Goal: Task Accomplishment & Management: Manage account settings

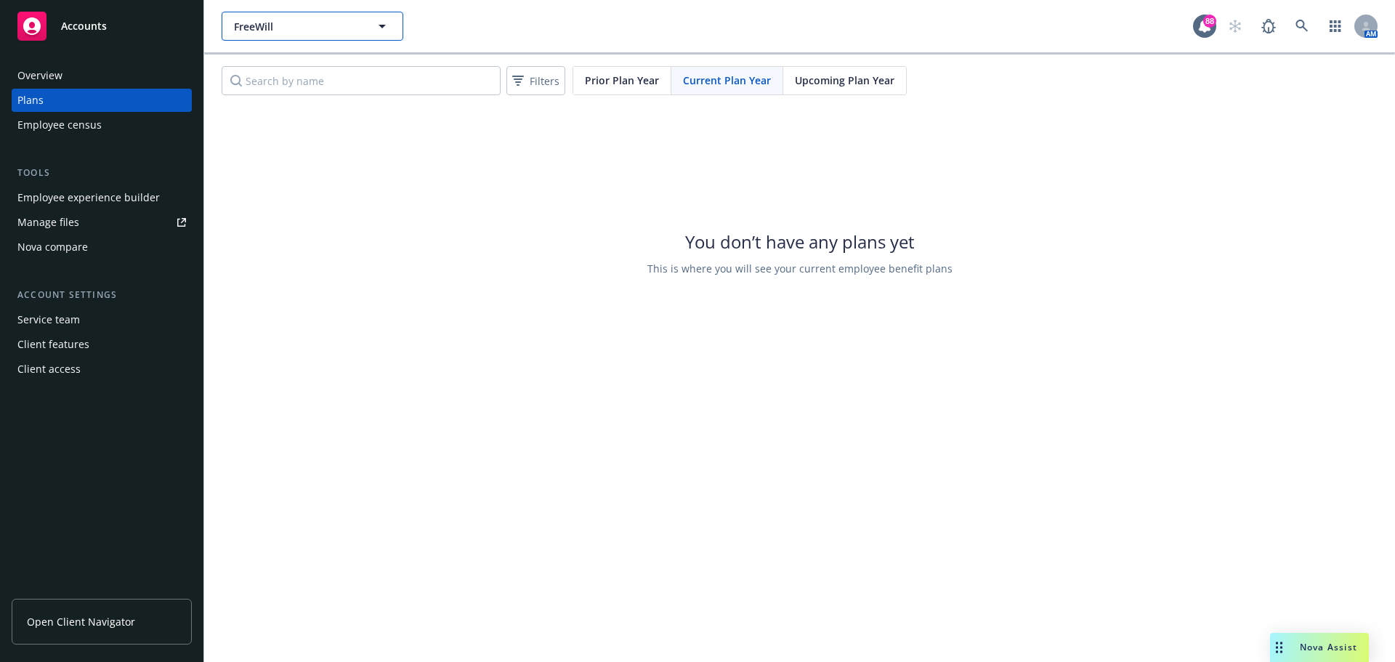
click at [320, 33] on span "FreeWill" at bounding box center [297, 26] width 126 height 15
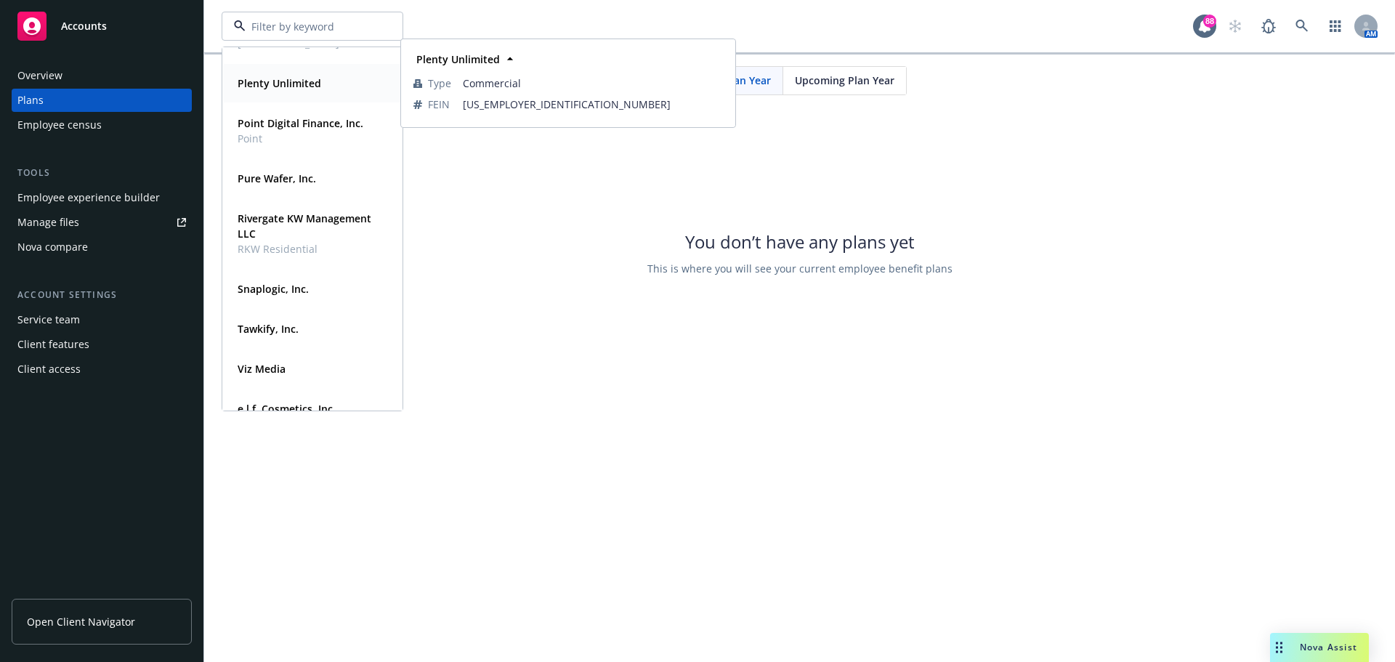
scroll to position [257, 0]
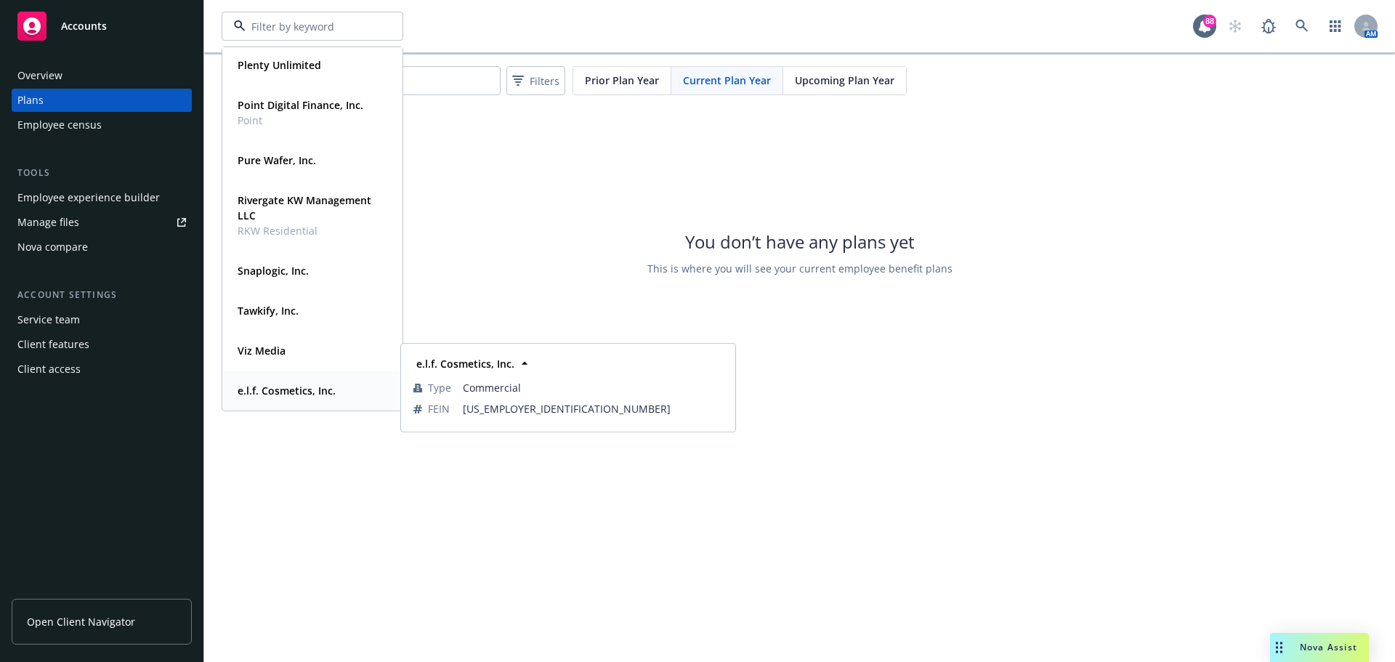
click at [263, 394] on strong "e.l.f. Cosmetics, Inc." at bounding box center [287, 391] width 98 height 14
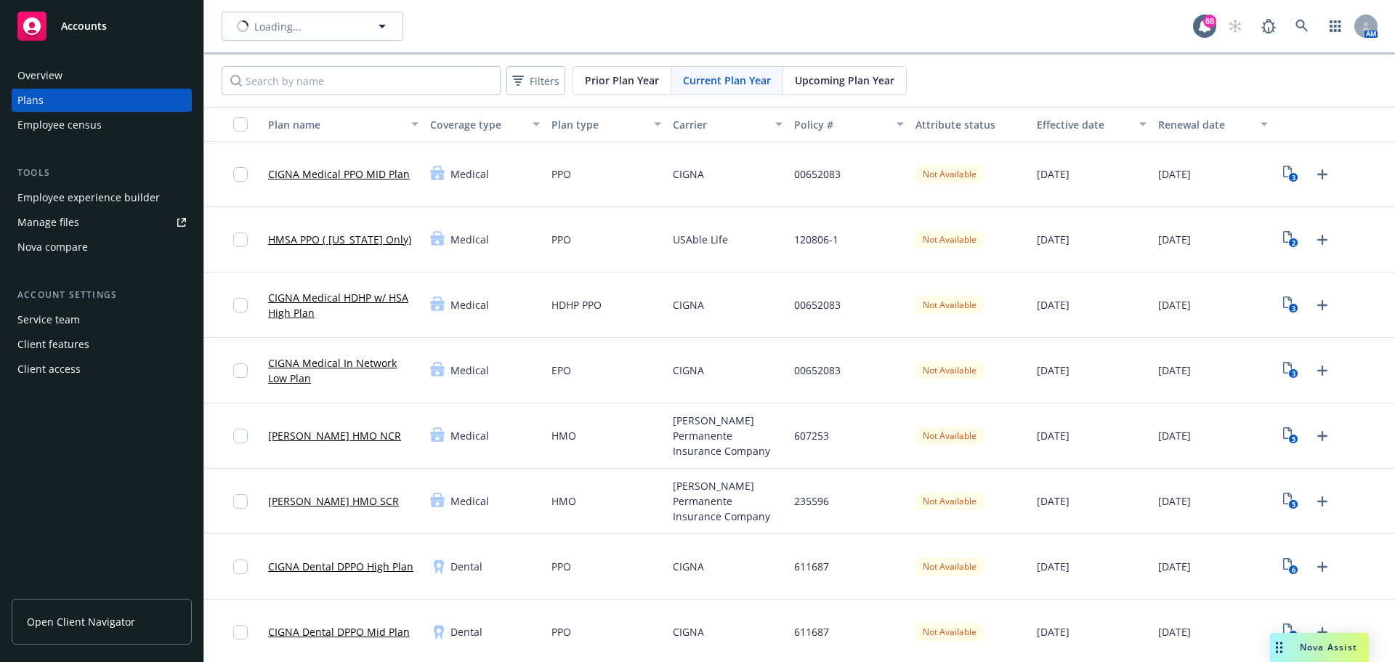
click at [123, 193] on div "Employee experience builder" at bounding box center [88, 197] width 142 height 23
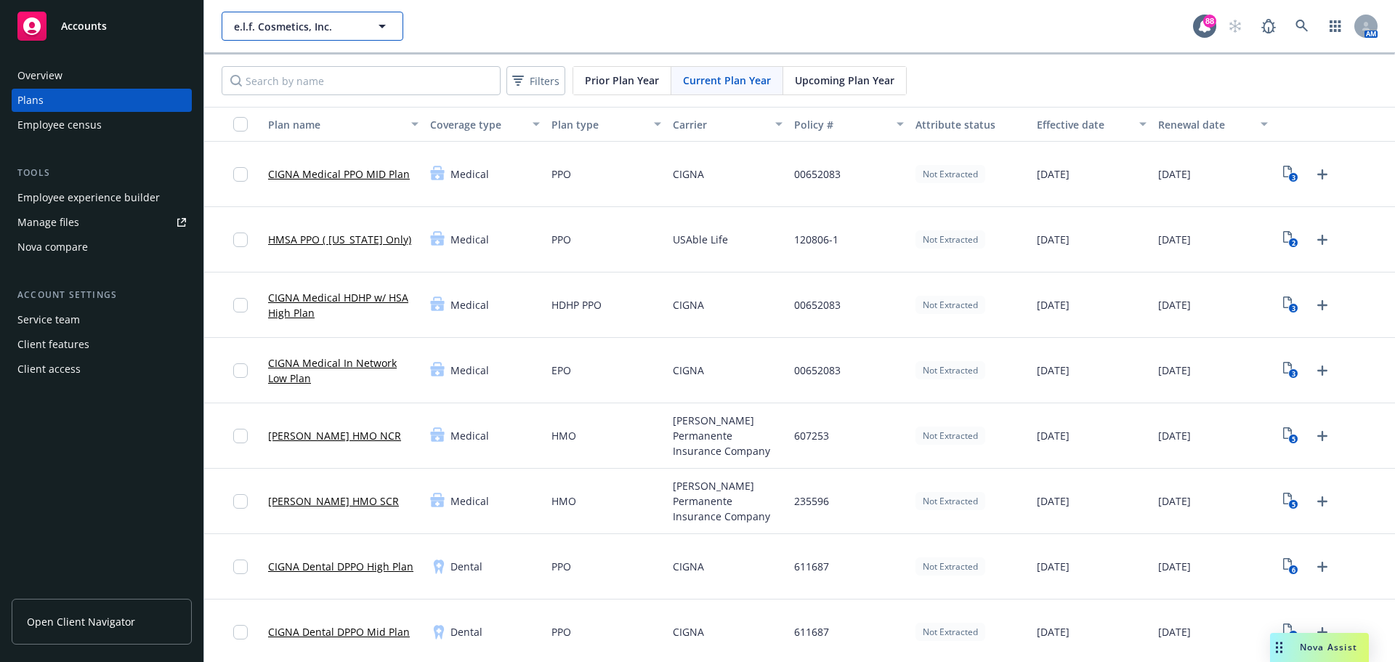
click at [309, 34] on button "e.l.f. Cosmetics, Inc." at bounding box center [313, 26] width 182 height 29
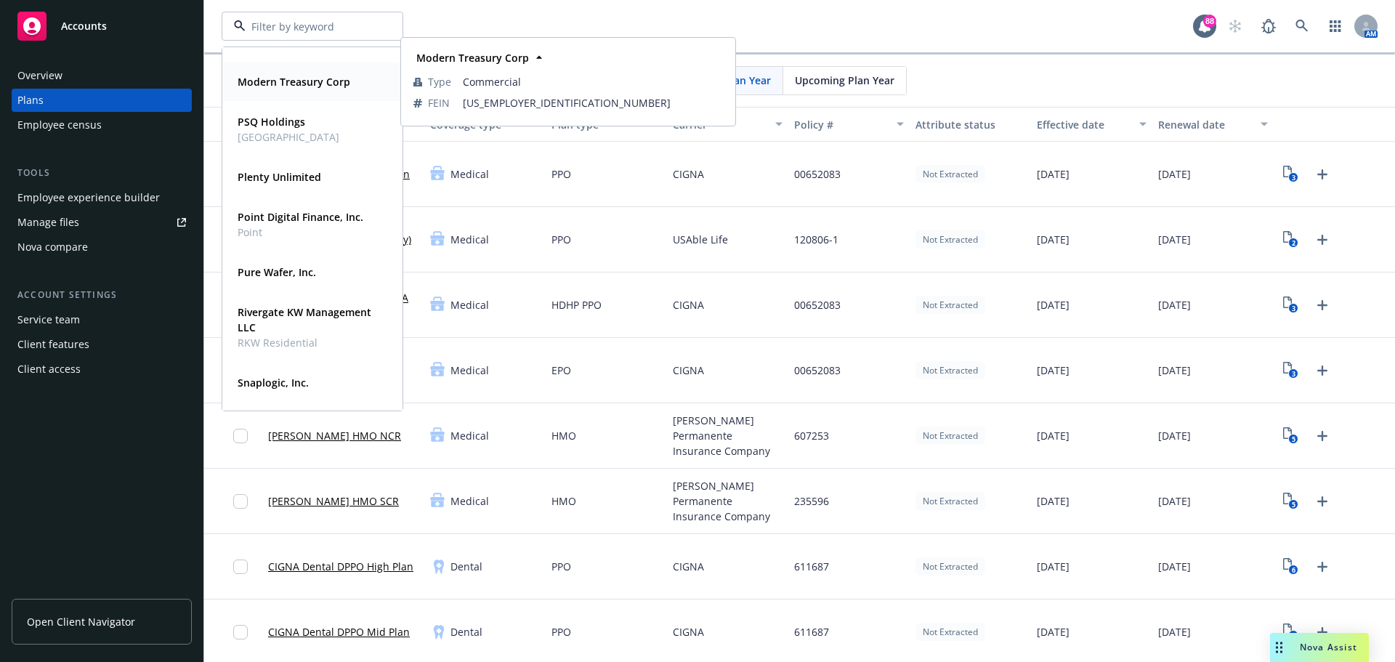
scroll to position [257, 0]
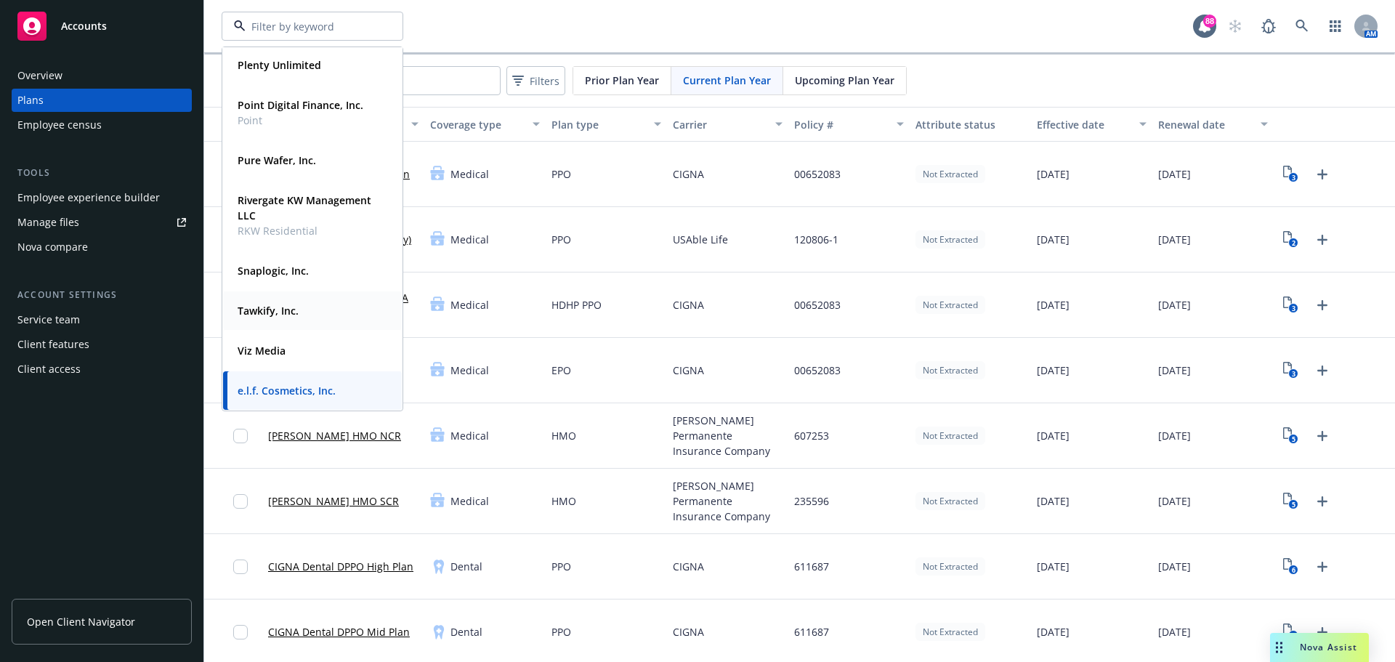
click at [267, 309] on strong "Tawkify, Inc." at bounding box center [268, 311] width 61 height 14
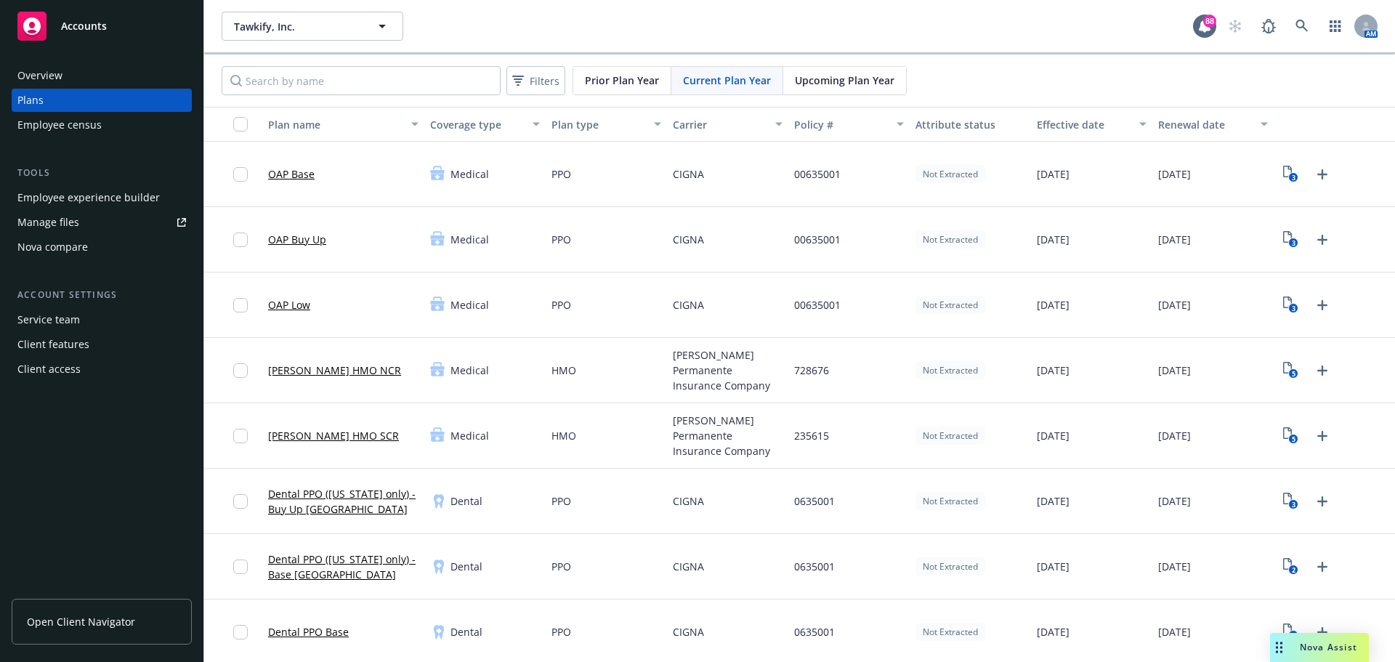
click at [108, 203] on div "Employee experience builder" at bounding box center [88, 197] width 142 height 23
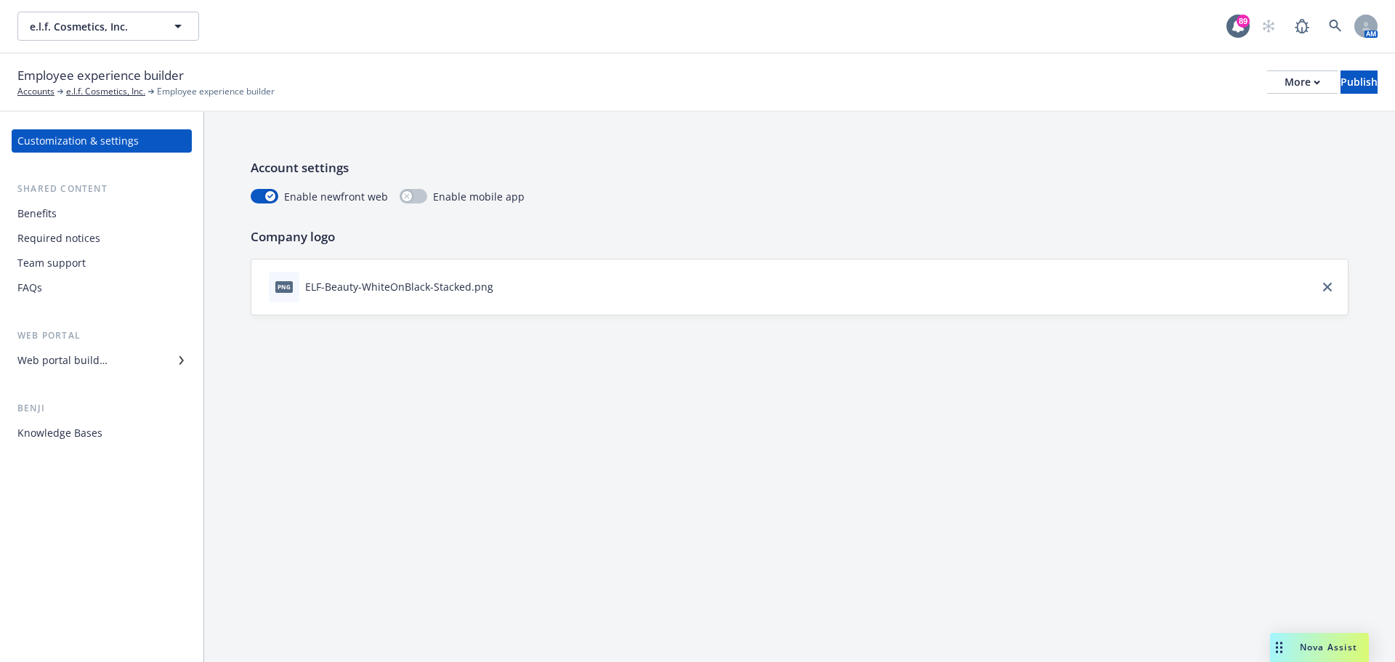
click at [81, 361] on div "Web portal builder" at bounding box center [62, 360] width 90 height 23
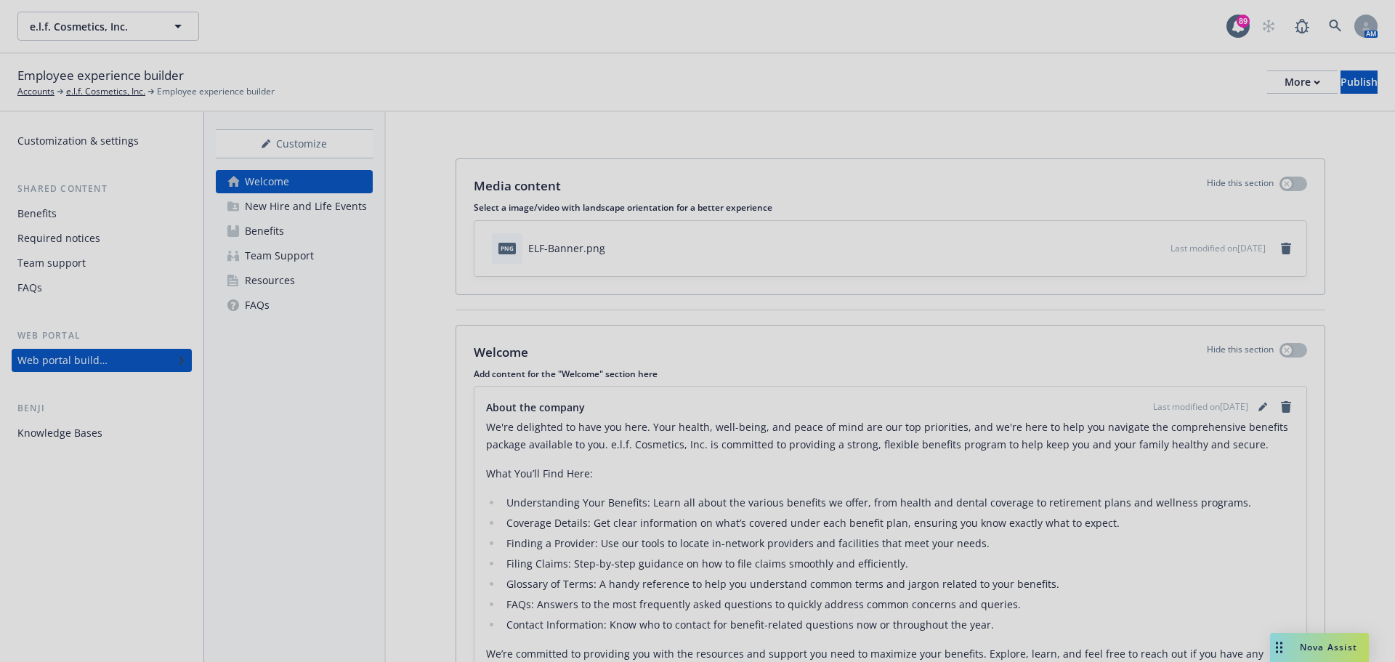
click at [266, 283] on div at bounding box center [697, 331] width 1395 height 662
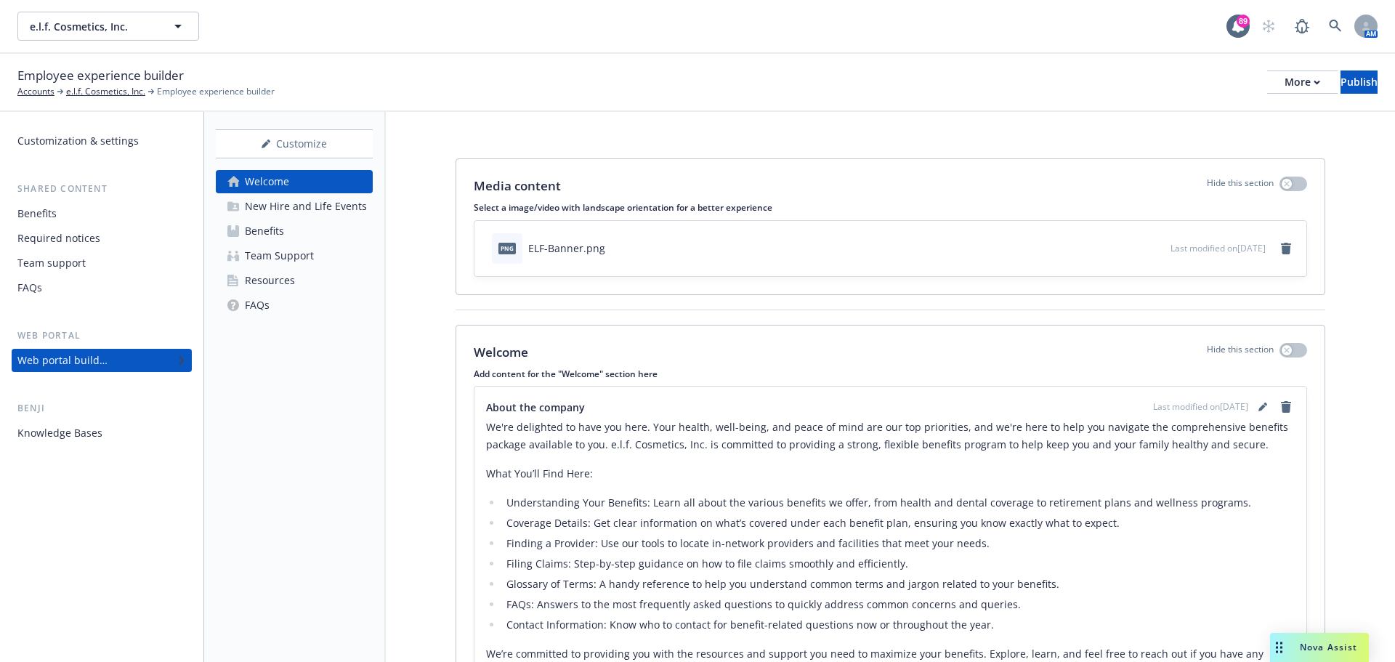
click at [273, 282] on div "Resources" at bounding box center [270, 280] width 50 height 23
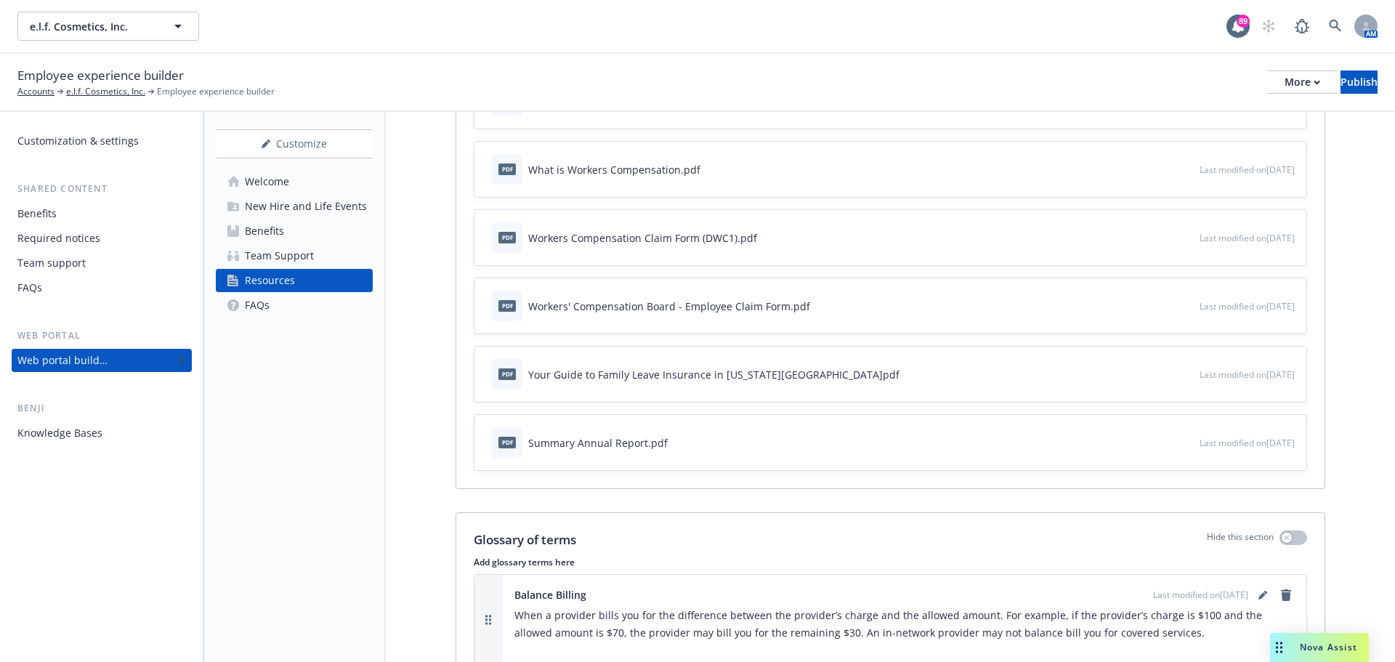
scroll to position [1235, 0]
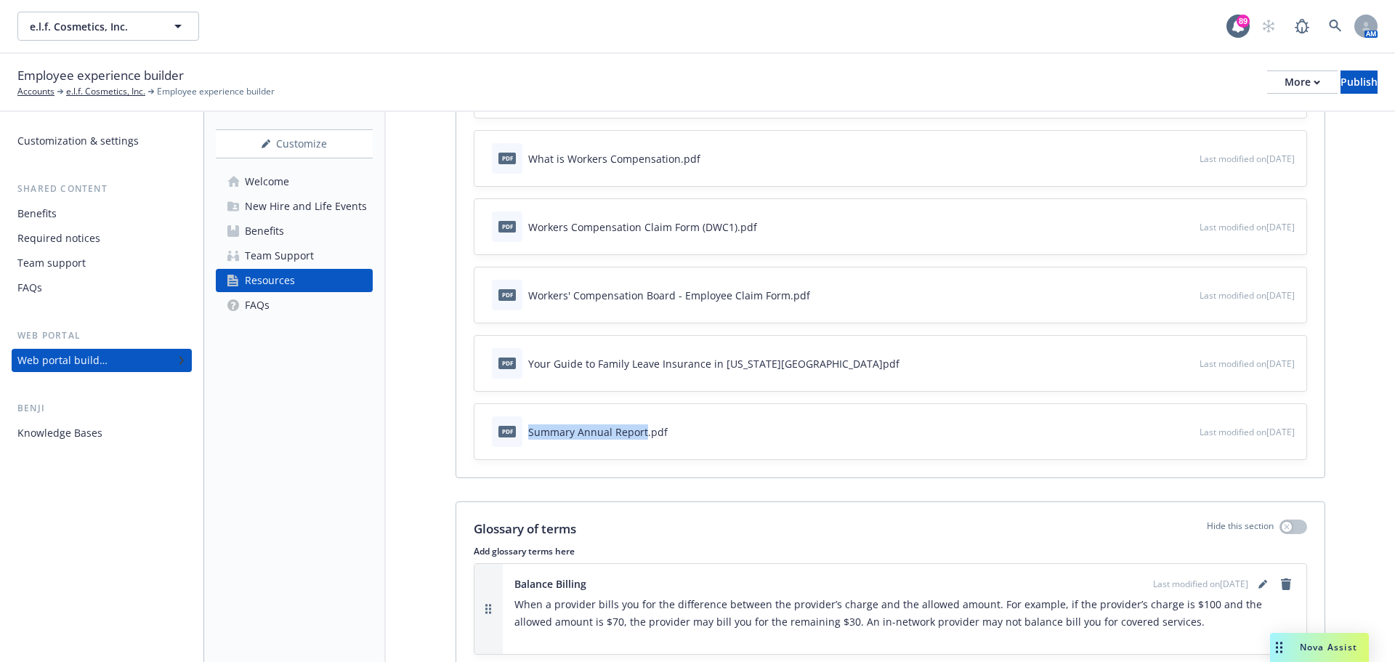
drag, startPoint x: 644, startPoint y: 435, endPoint x: 530, endPoint y: 433, distance: 113.3
click at [530, 433] on div "Summary Annual Report.pdf" at bounding box center [597, 431] width 139 height 15
copy div "Summary Annual Report"
click at [1135, 431] on icon "button" at bounding box center [1139, 431] width 9 height 9
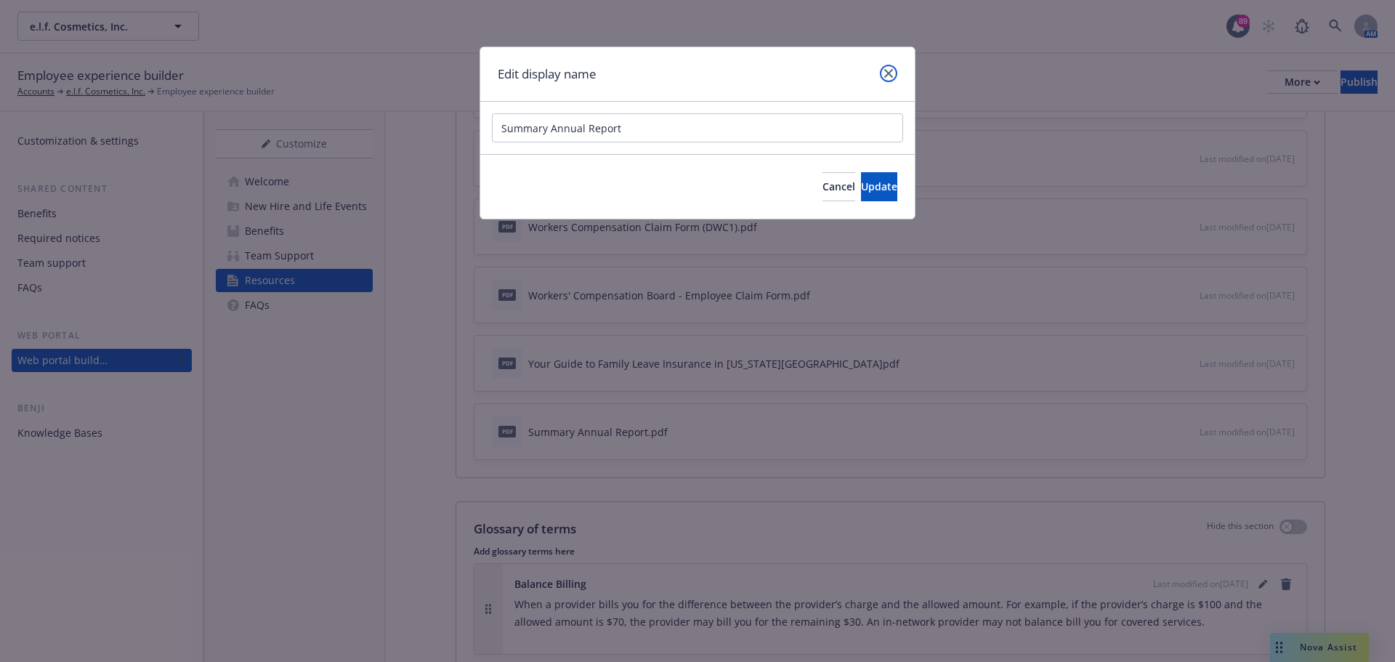
drag, startPoint x: 891, startPoint y: 77, endPoint x: 915, endPoint y: 94, distance: 29.2
click at [891, 76] on icon "close" at bounding box center [888, 73] width 9 height 9
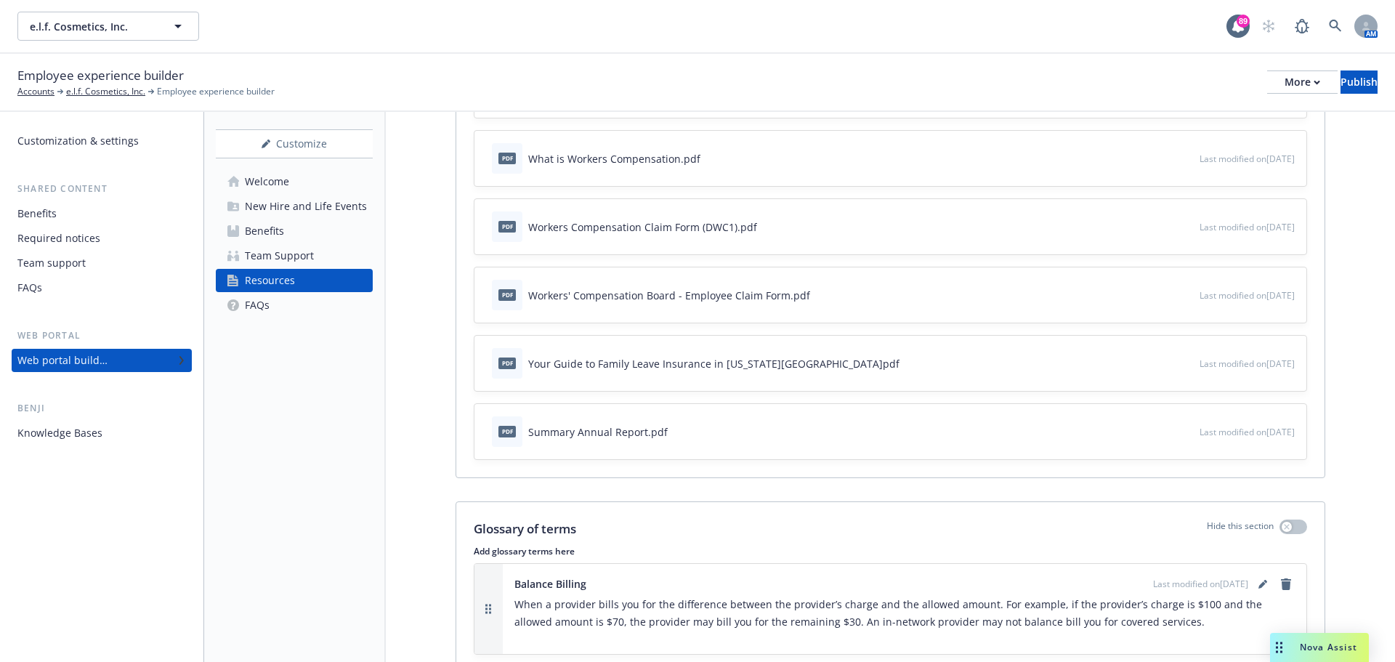
click at [1248, 442] on div "pdf Summary Annual Report.pdf Last modified on 09/17/2025" at bounding box center [890, 431] width 832 height 55
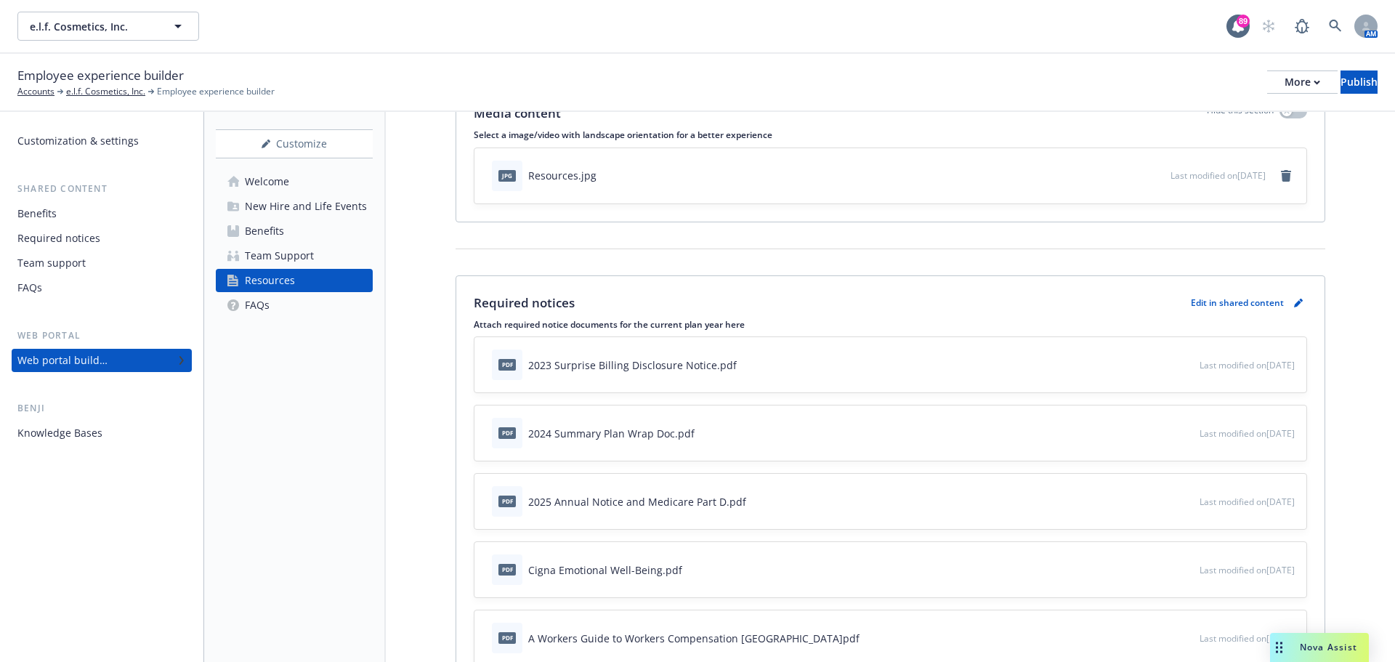
scroll to position [0, 0]
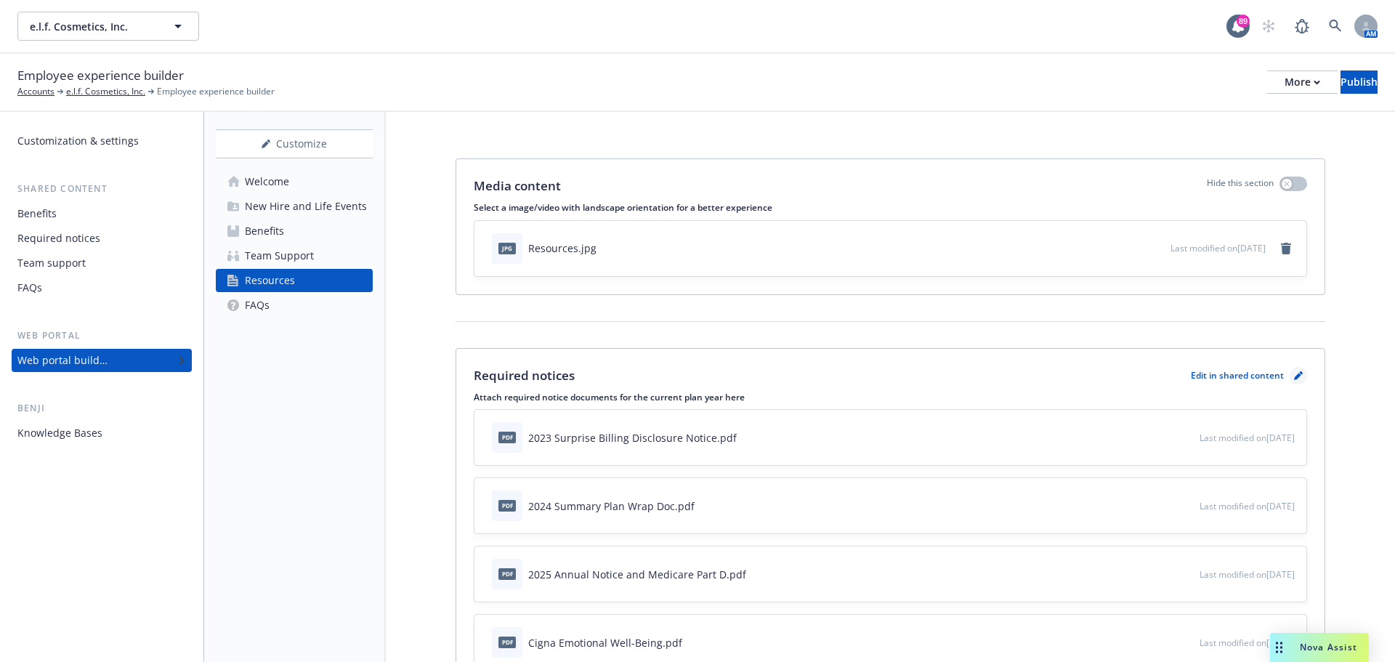
click at [1294, 373] on icon "pencil" at bounding box center [1298, 375] width 9 height 9
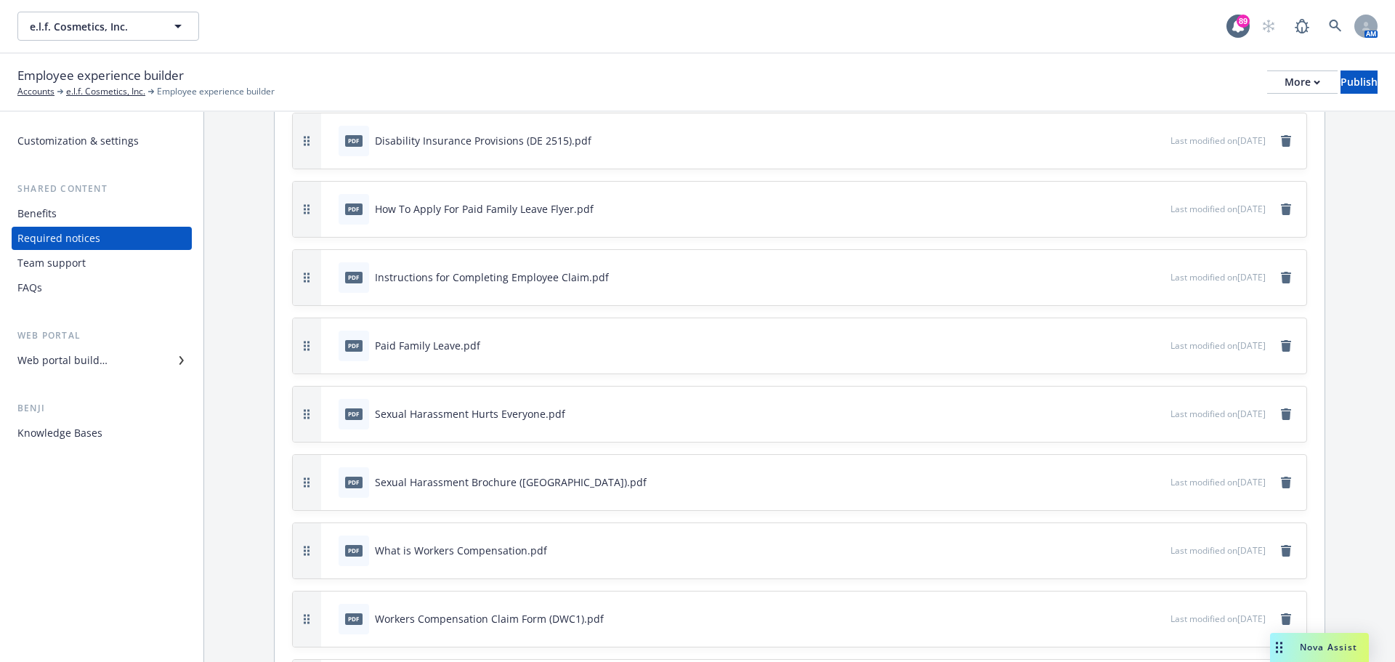
scroll to position [957, 0]
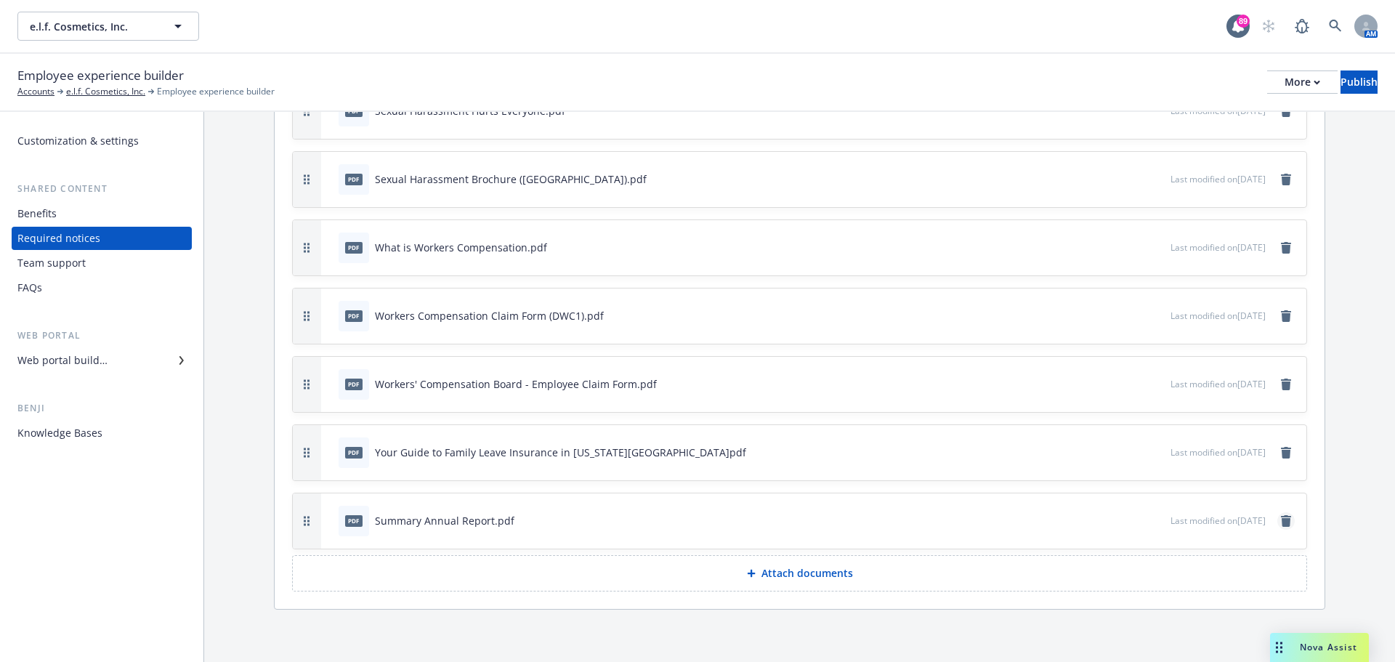
click at [1280, 519] on icon "remove" at bounding box center [1286, 521] width 12 height 12
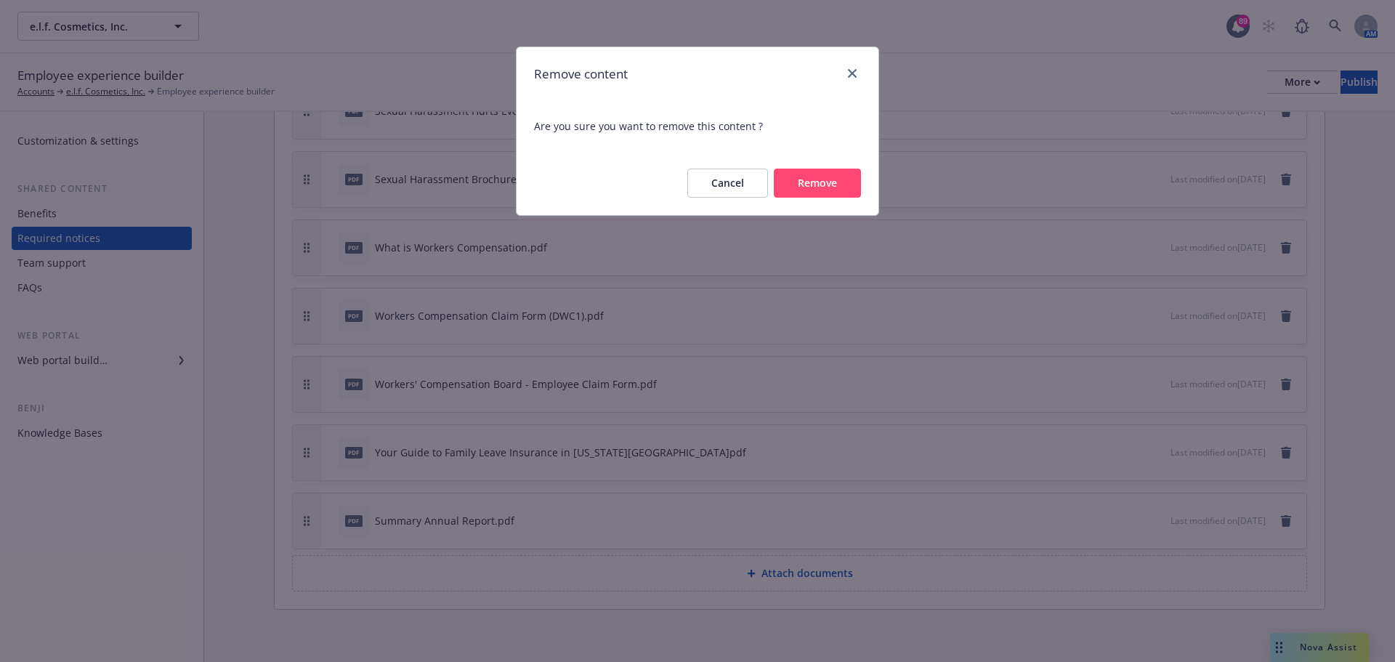
click at [808, 182] on button "Remove" at bounding box center [817, 183] width 87 height 29
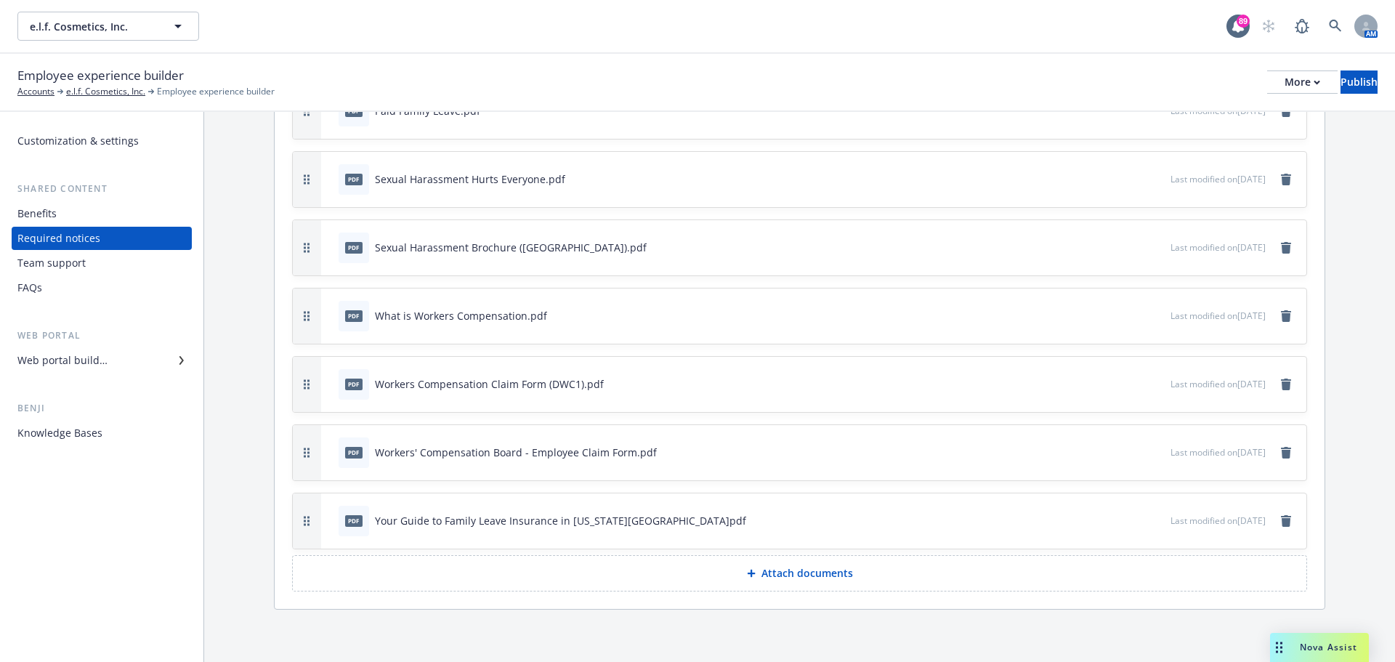
scroll to position [888, 0]
click at [836, 585] on button "Attach documents" at bounding box center [799, 573] width 1015 height 36
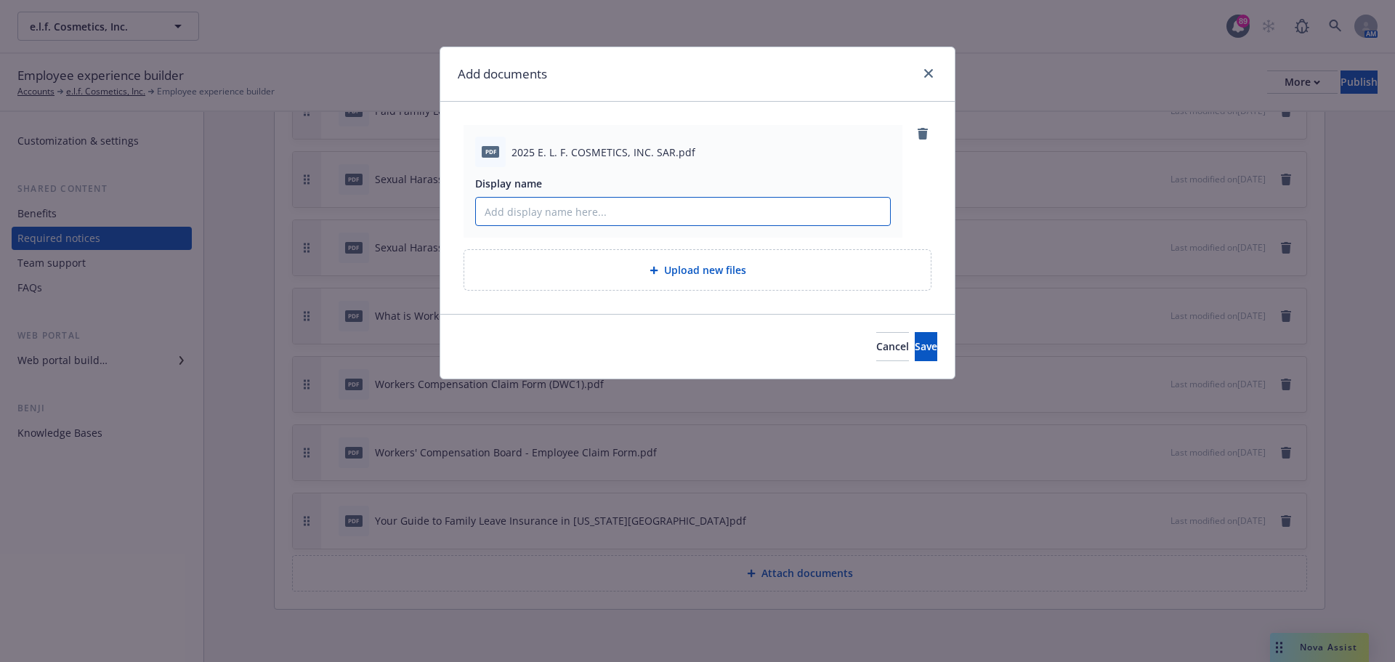
click at [596, 211] on input "Display name" at bounding box center [683, 212] width 414 height 28
paste input "Summary Annual Report"
type input "Summary Annual Report"
click at [915, 346] on button "Save" at bounding box center [926, 346] width 23 height 29
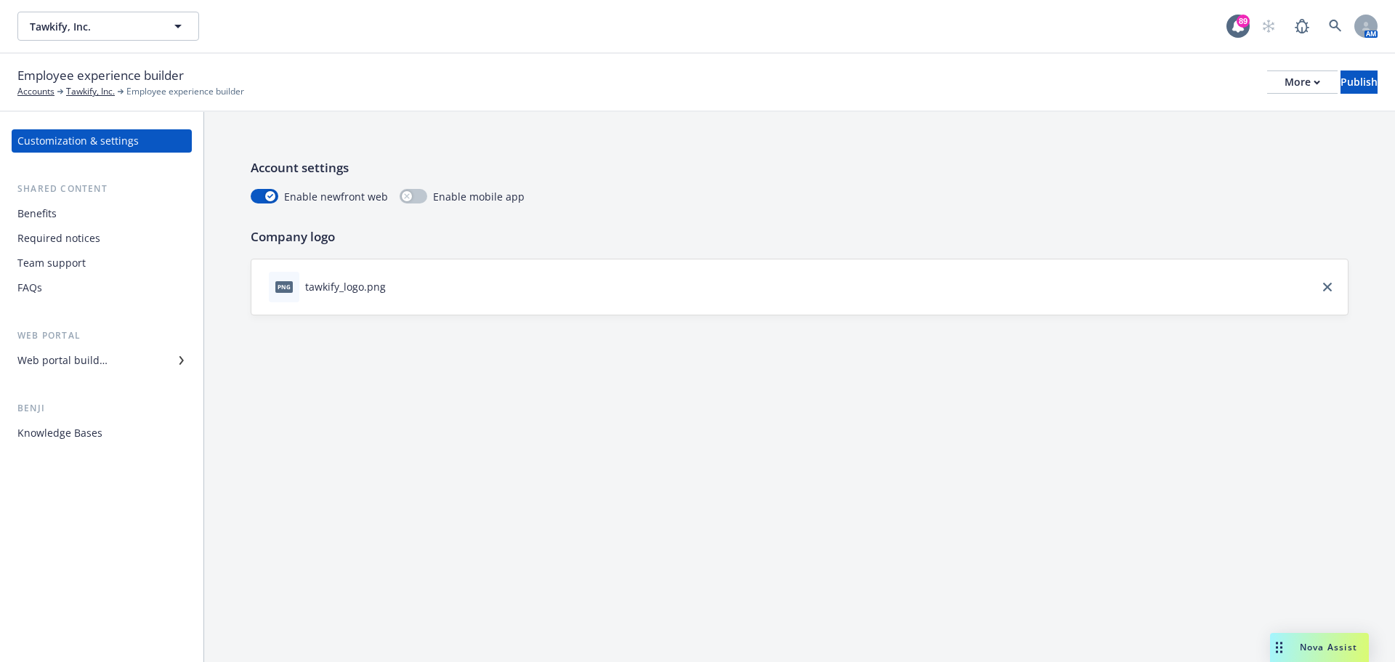
click at [81, 362] on div "Web portal builder" at bounding box center [62, 360] width 90 height 23
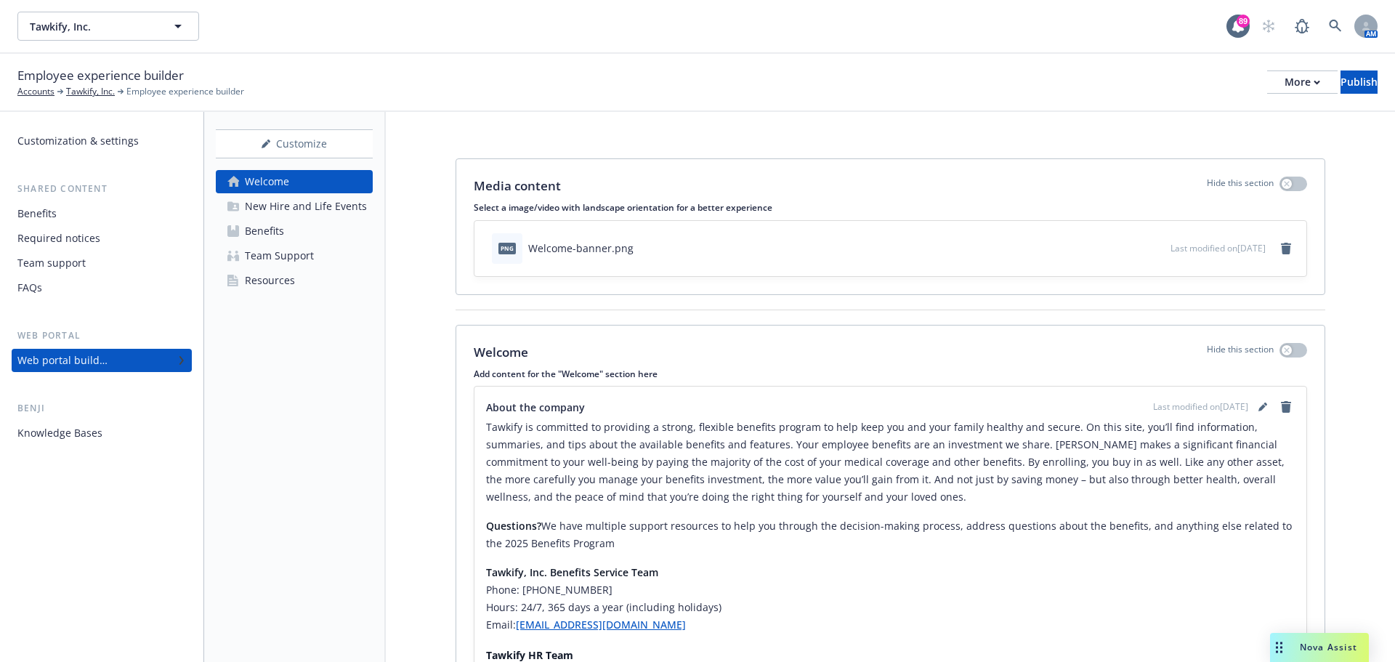
click at [278, 278] on div "Resources" at bounding box center [270, 280] width 50 height 23
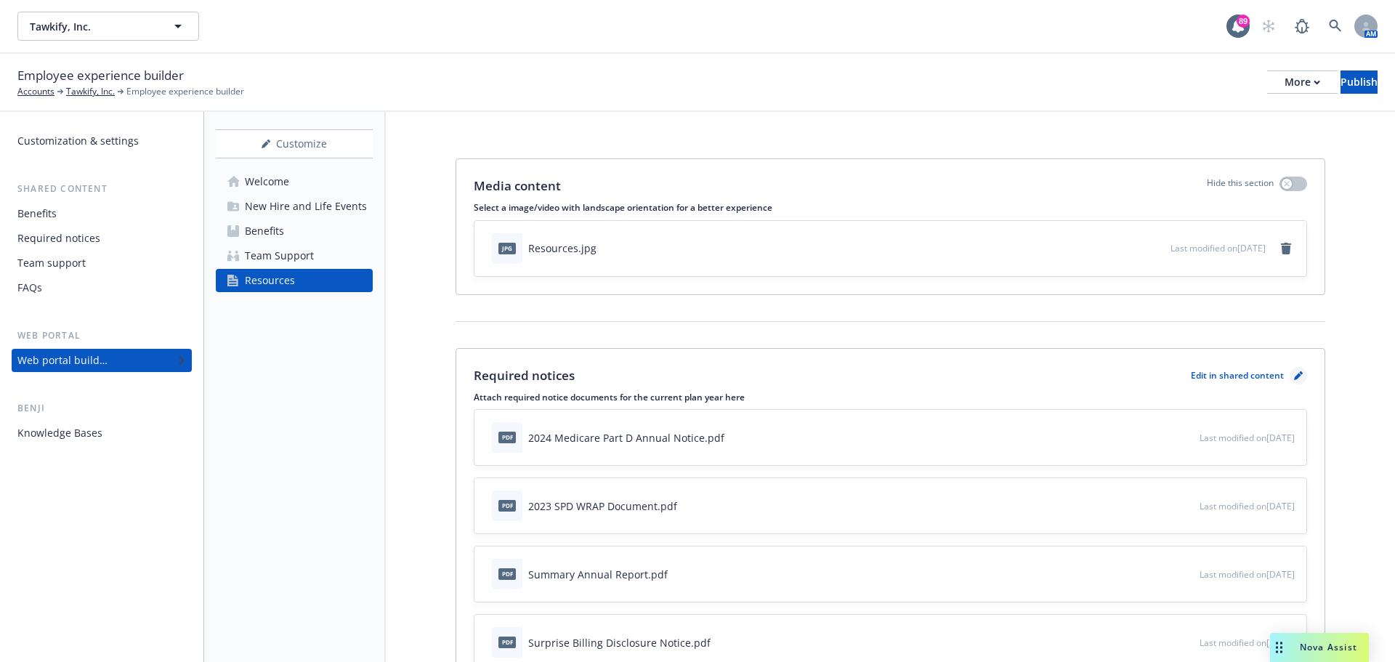
click at [1294, 375] on icon "pencil" at bounding box center [1297, 376] width 7 height 7
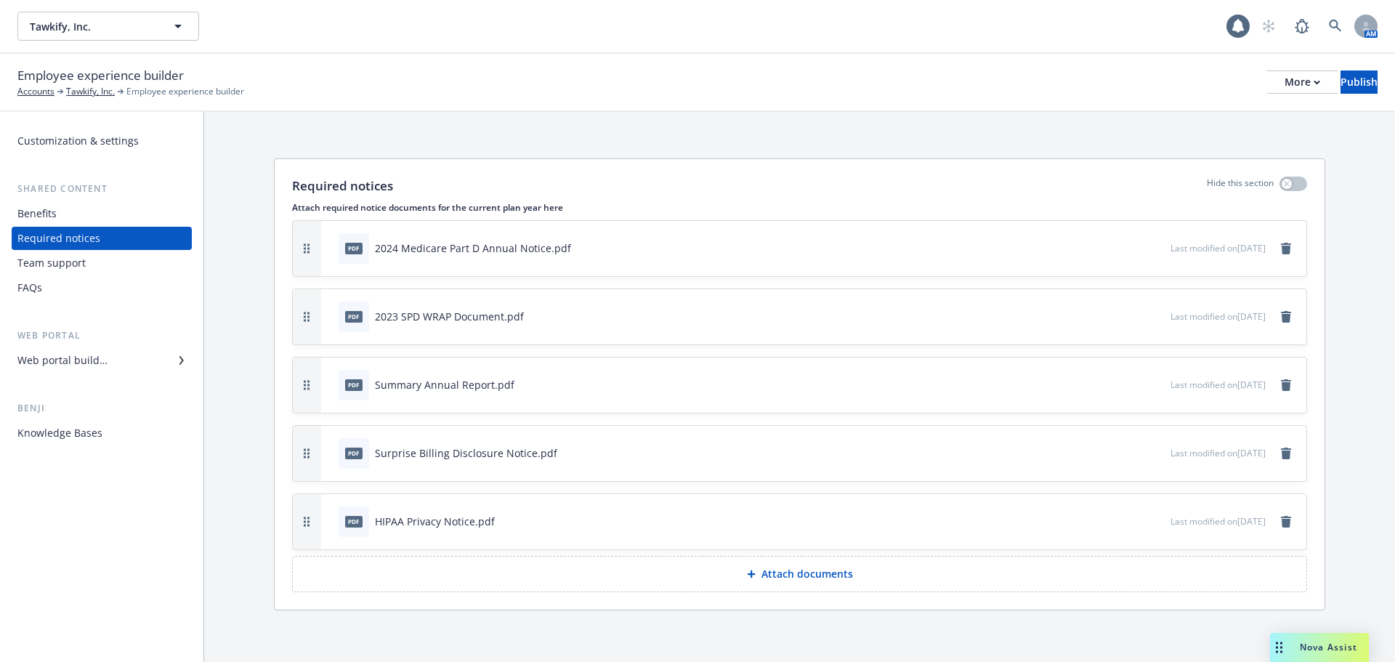
scroll to position [1, 0]
drag, startPoint x: 490, startPoint y: 384, endPoint x: 377, endPoint y: 385, distance: 112.6
click at [377, 385] on div "Summary Annual Report.pdf" at bounding box center [444, 383] width 139 height 15
drag, startPoint x: 378, startPoint y: 385, endPoint x: 661, endPoint y: 351, distance: 284.6
click at [652, 364] on div "pdf Summary Annual Report.pdf Last modified on 09/16/2024" at bounding box center [813, 384] width 985 height 55
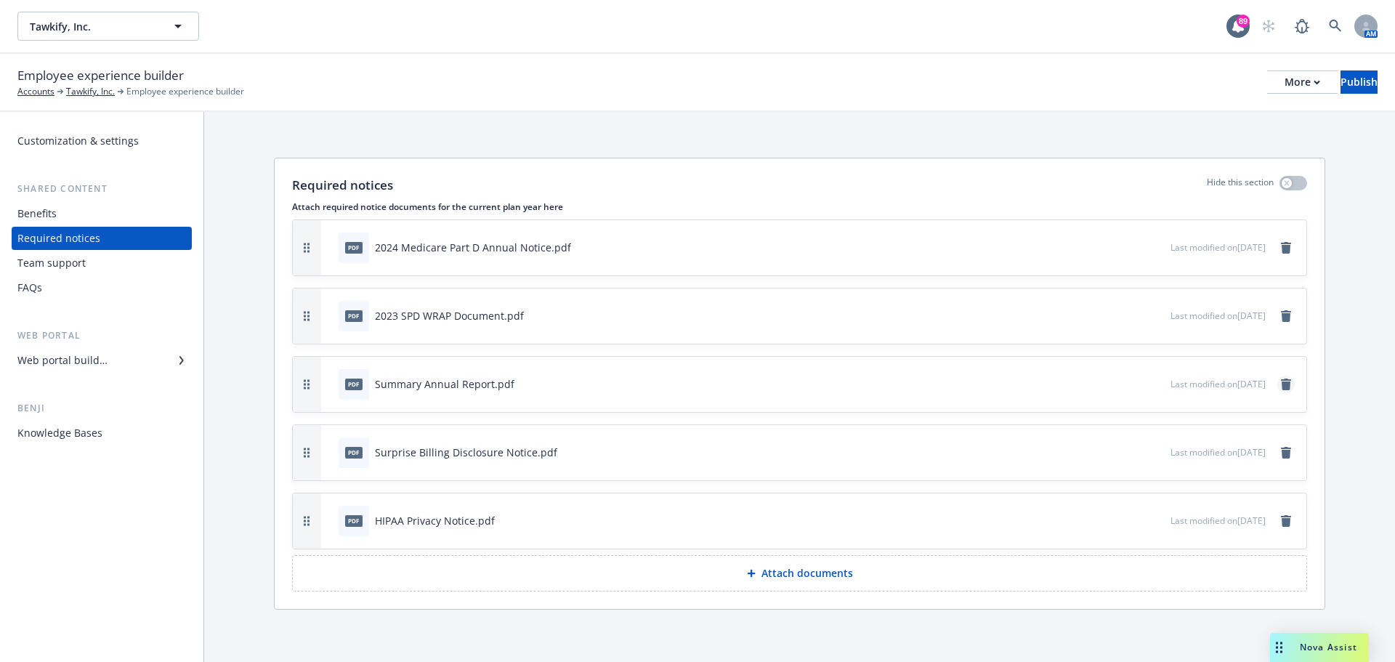
click at [1281, 387] on icon "remove" at bounding box center [1286, 384] width 10 height 12
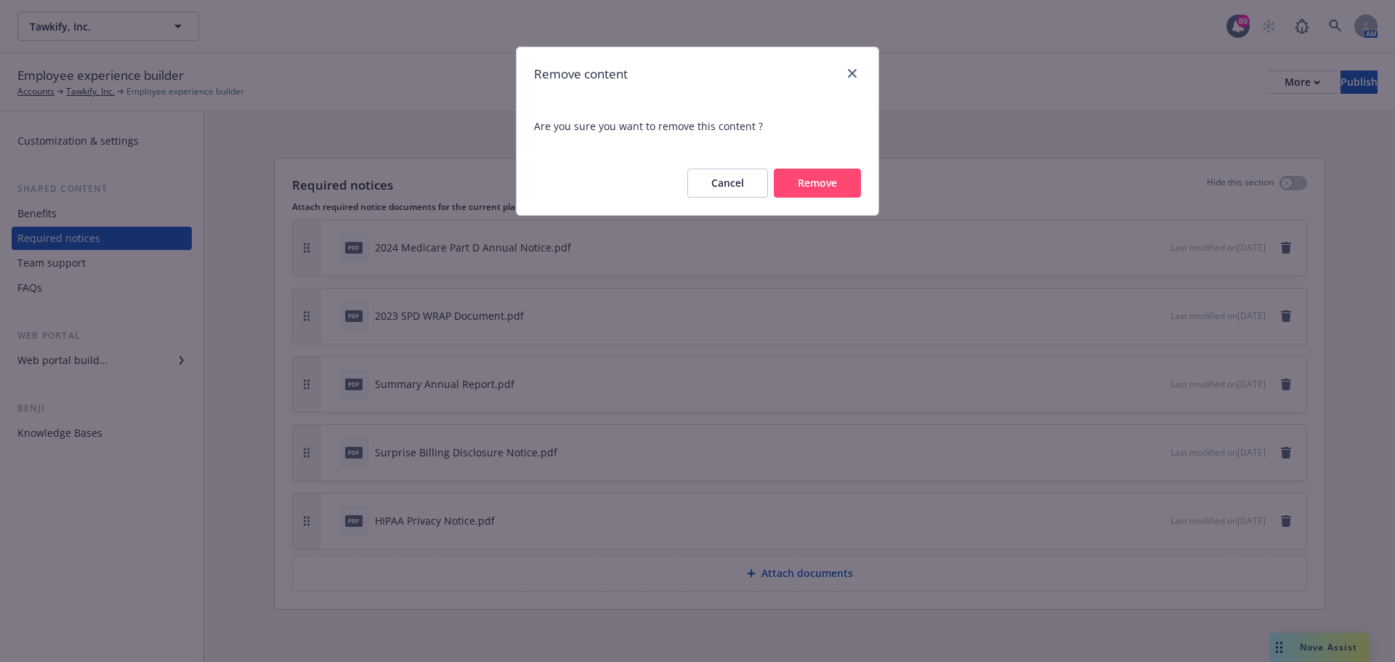
click at [823, 183] on button "Remove" at bounding box center [817, 183] width 87 height 29
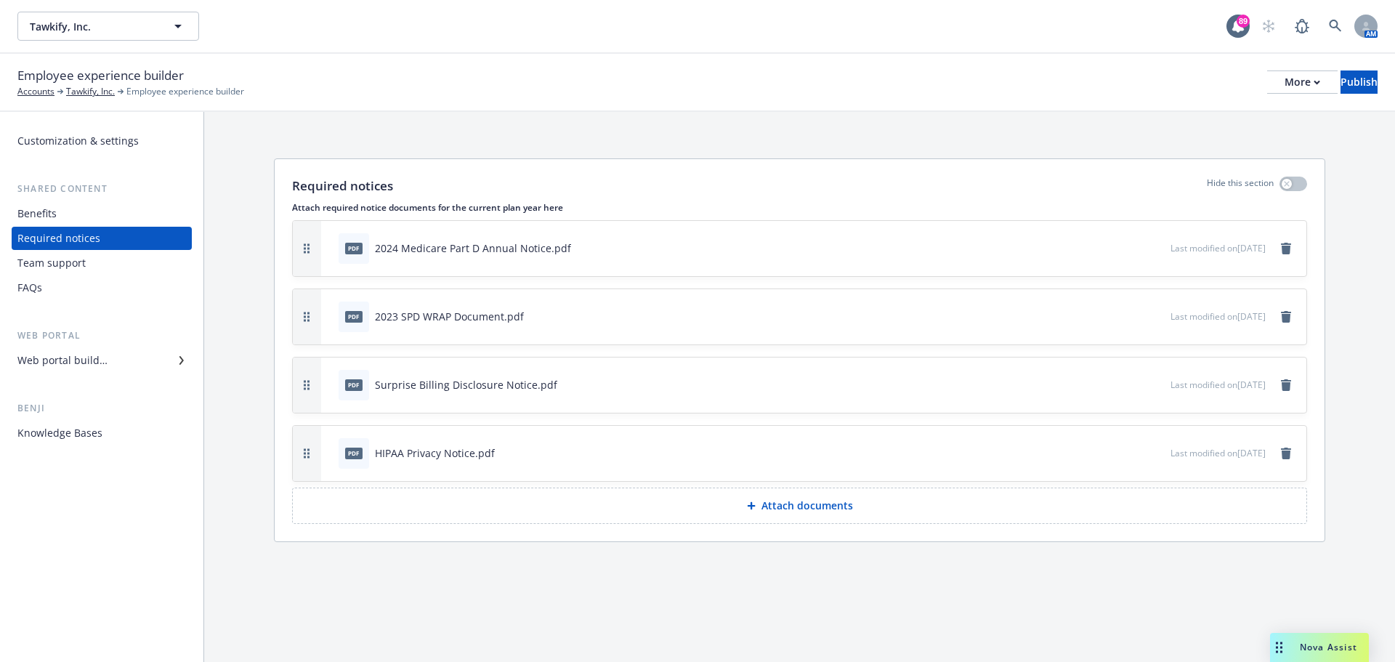
click at [851, 510] on p "Attach documents" at bounding box center [807, 505] width 92 height 15
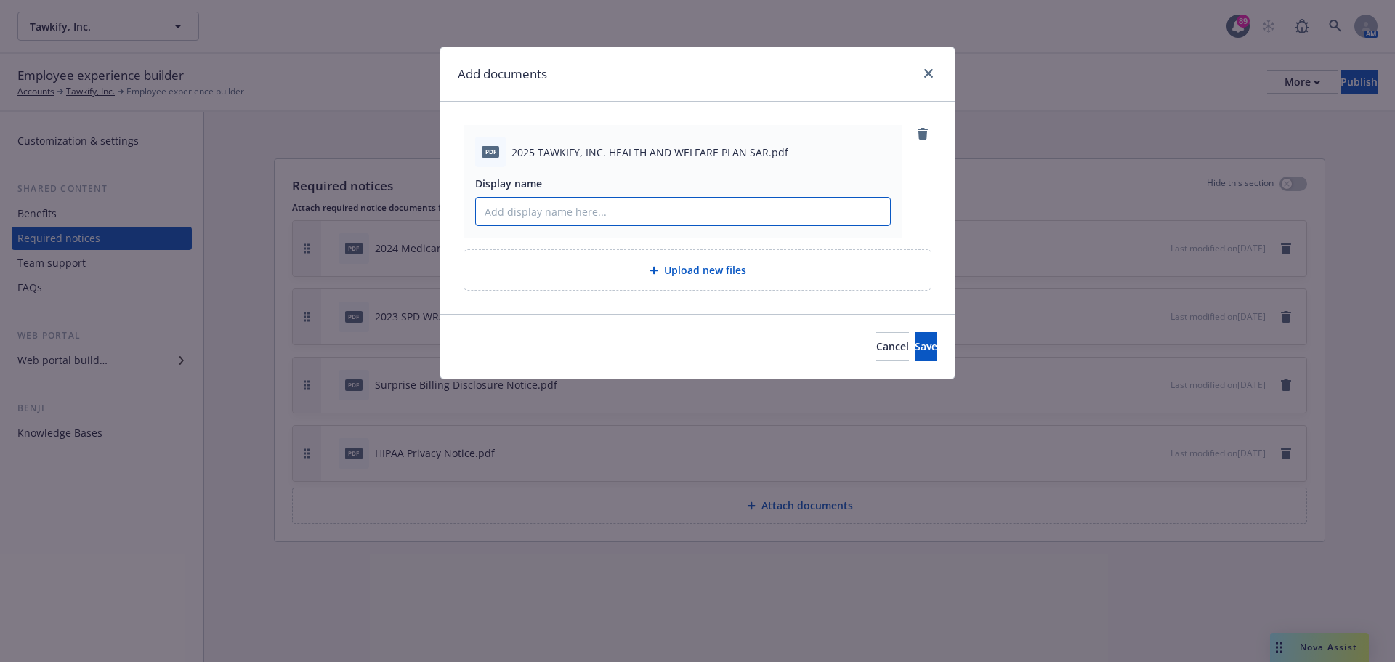
click at [555, 218] on input "Display name" at bounding box center [683, 212] width 414 height 28
drag, startPoint x: 555, startPoint y: 218, endPoint x: 564, endPoint y: 217, distance: 9.5
paste input "SUMMARY ANNUAL REPORT"
type input "SUMMARY ANNUAL REPORT"
click at [915, 348] on span "Save" at bounding box center [926, 346] width 23 height 14
